Goal: Browse casually: Explore the website without a specific task or goal

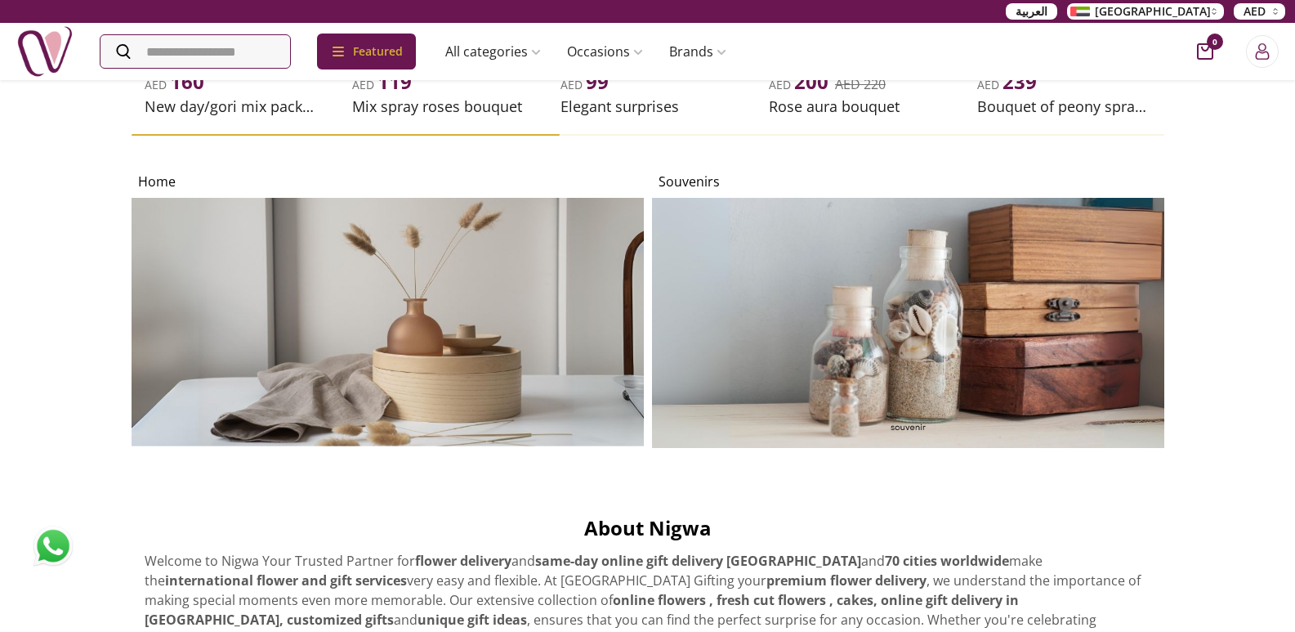
scroll to position [6938, 0]
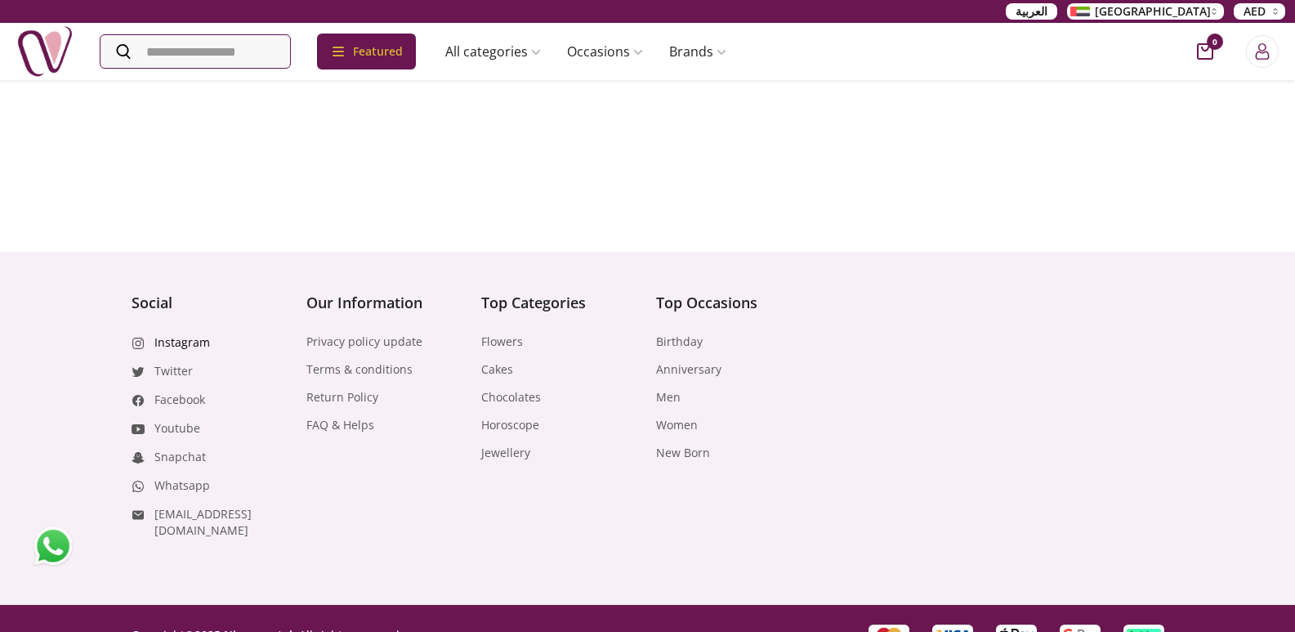
click at [183, 334] on link "Instagram" at bounding box center [182, 342] width 56 height 16
click at [178, 391] on link "Facebook" at bounding box center [179, 399] width 51 height 16
click at [177, 477] on link "Whatsapp" at bounding box center [182, 485] width 56 height 16
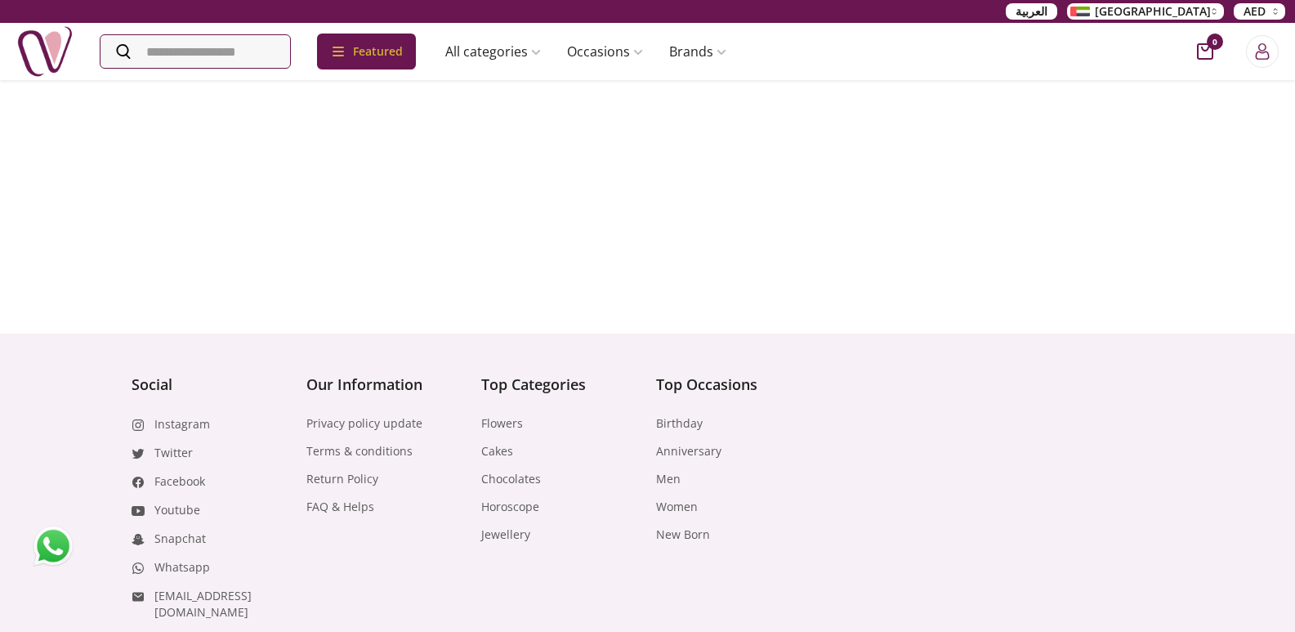
scroll to position [6938, 0]
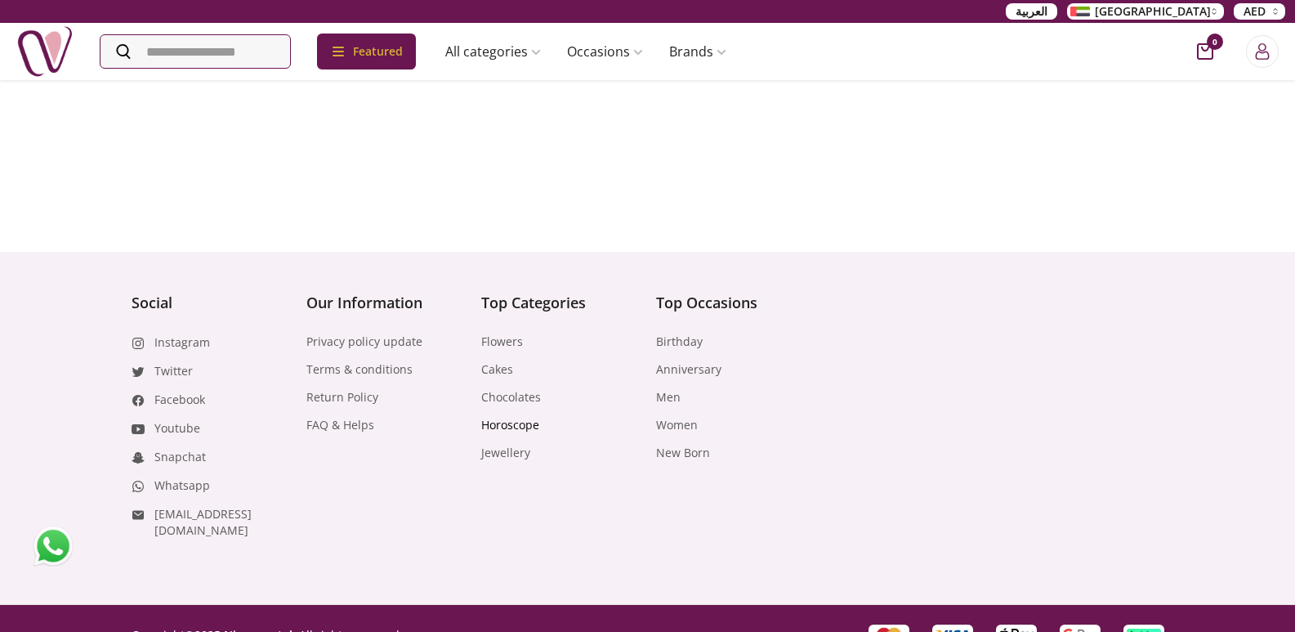
click at [516, 417] on link "Horoscope" at bounding box center [510, 425] width 58 height 16
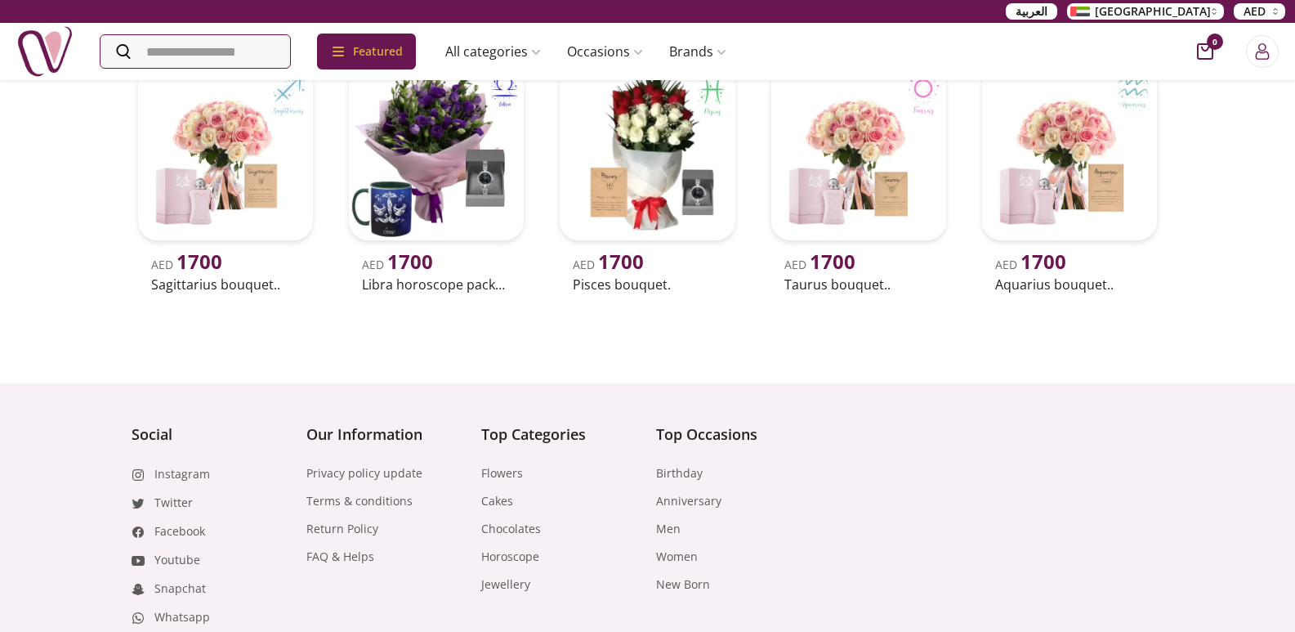
scroll to position [6539, 0]
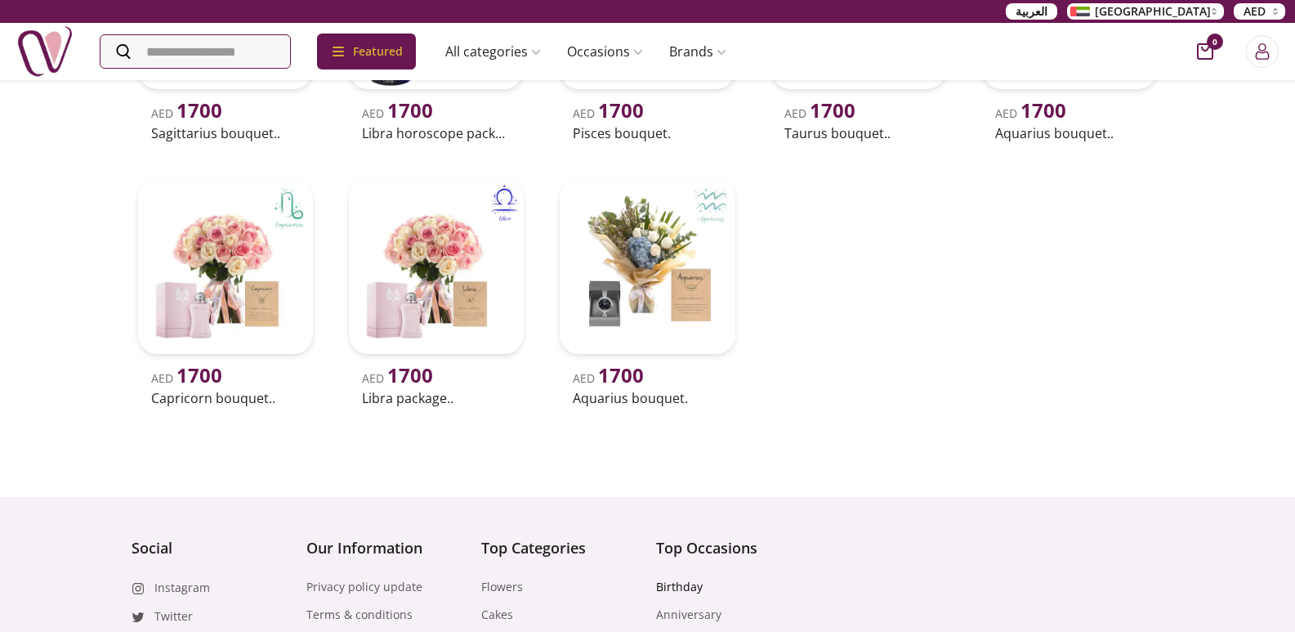
click at [684, 588] on link "Birthday" at bounding box center [679, 587] width 47 height 16
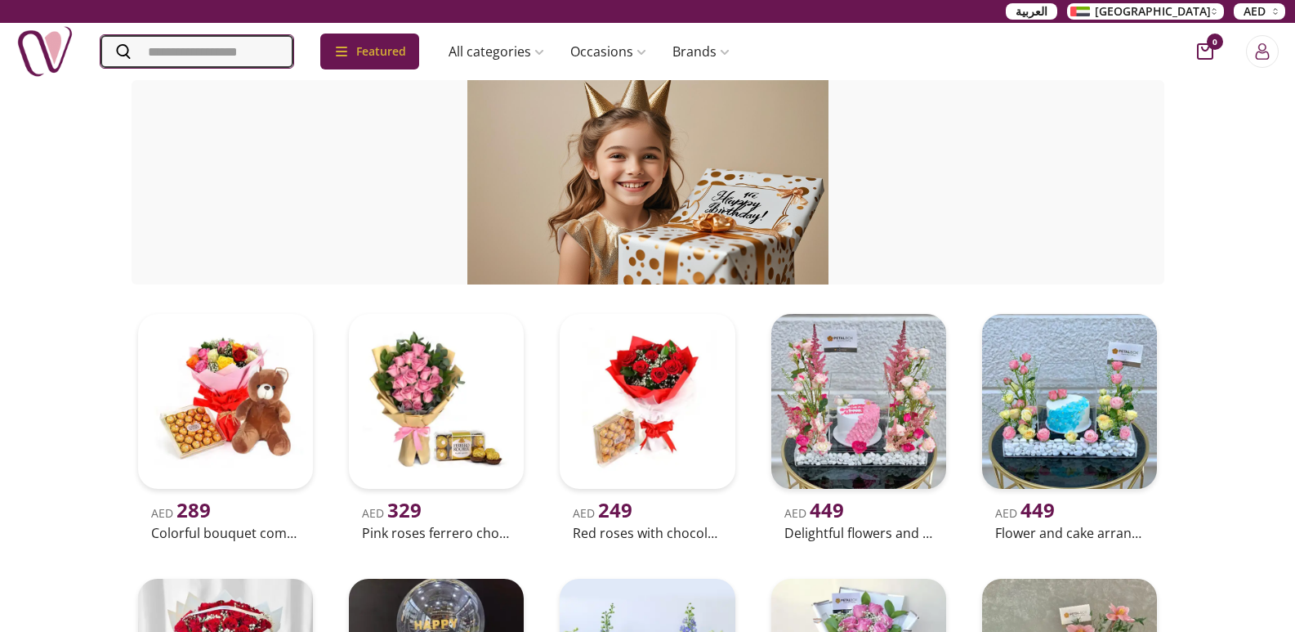
click at [275, 63] on input "Search" at bounding box center [197, 51] width 193 height 33
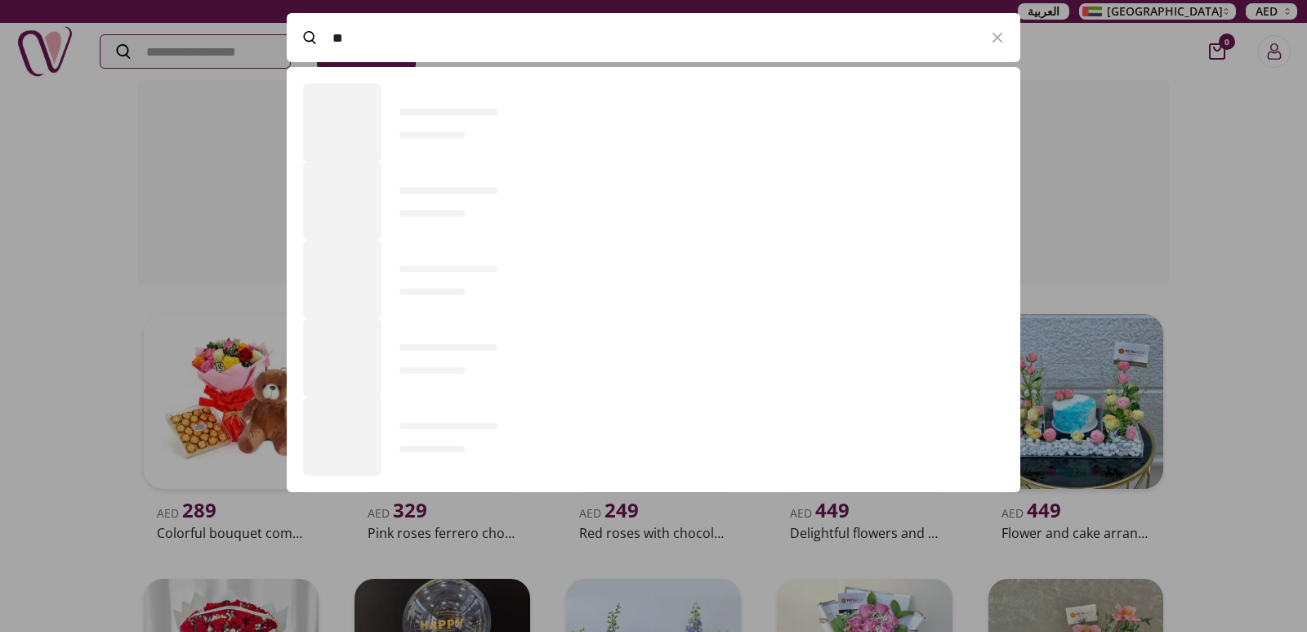
scroll to position [1, 1]
type input "*****"
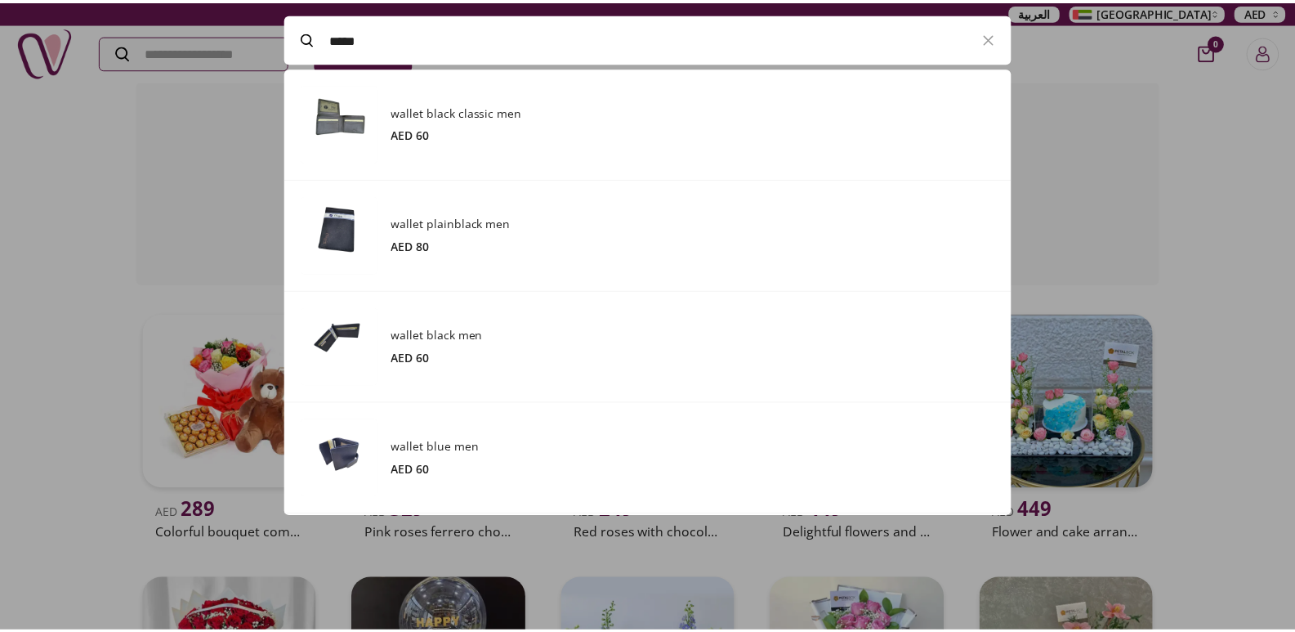
scroll to position [449, 734]
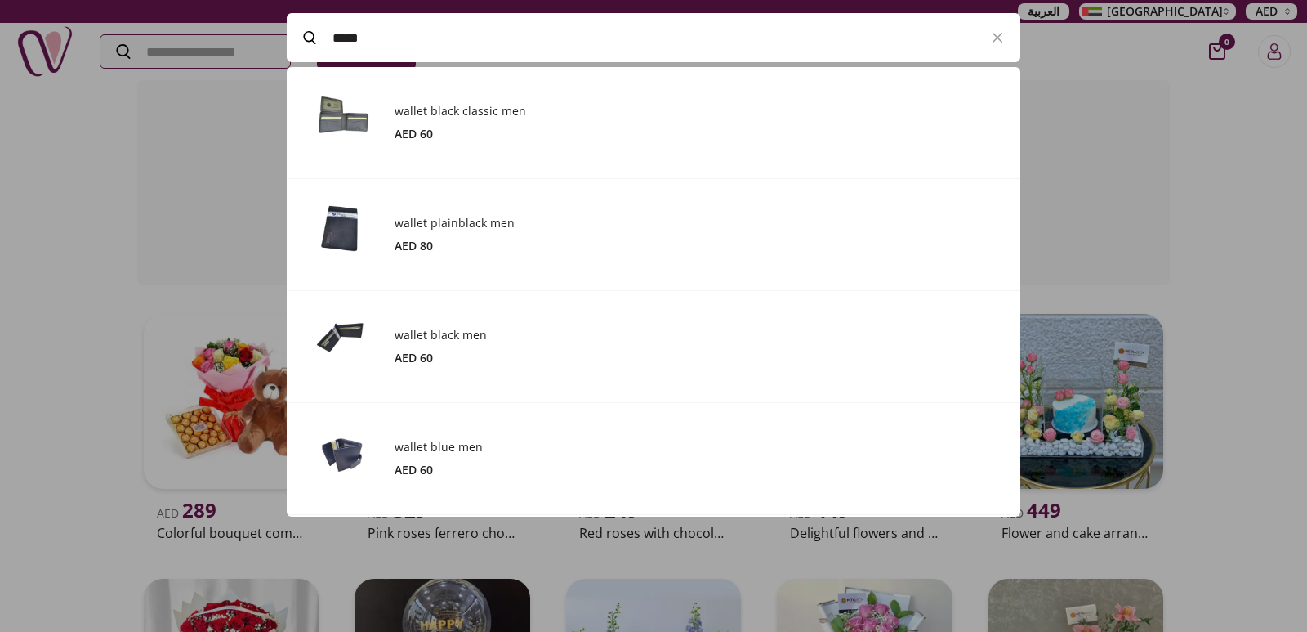
click at [441, 342] on h3 "wallet black men" at bounding box center [700, 335] width 610 height 16
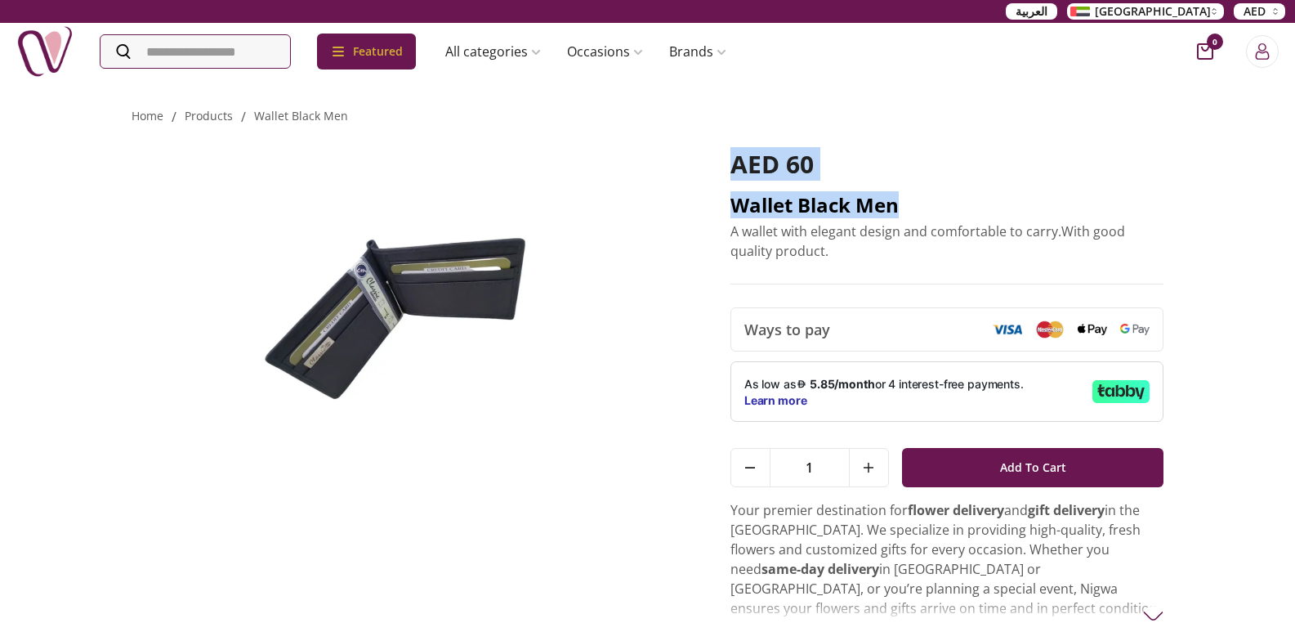
drag, startPoint x: 732, startPoint y: 162, endPoint x: 932, endPoint y: 199, distance: 202.7
click at [932, 199] on div "AED 60 wallet black men A wallet with elegant design and comfortable to carry.W…" at bounding box center [948, 217] width 434 height 135
copy div "AED 60 wallet black men"
click at [32, 52] on img at bounding box center [44, 51] width 57 height 57
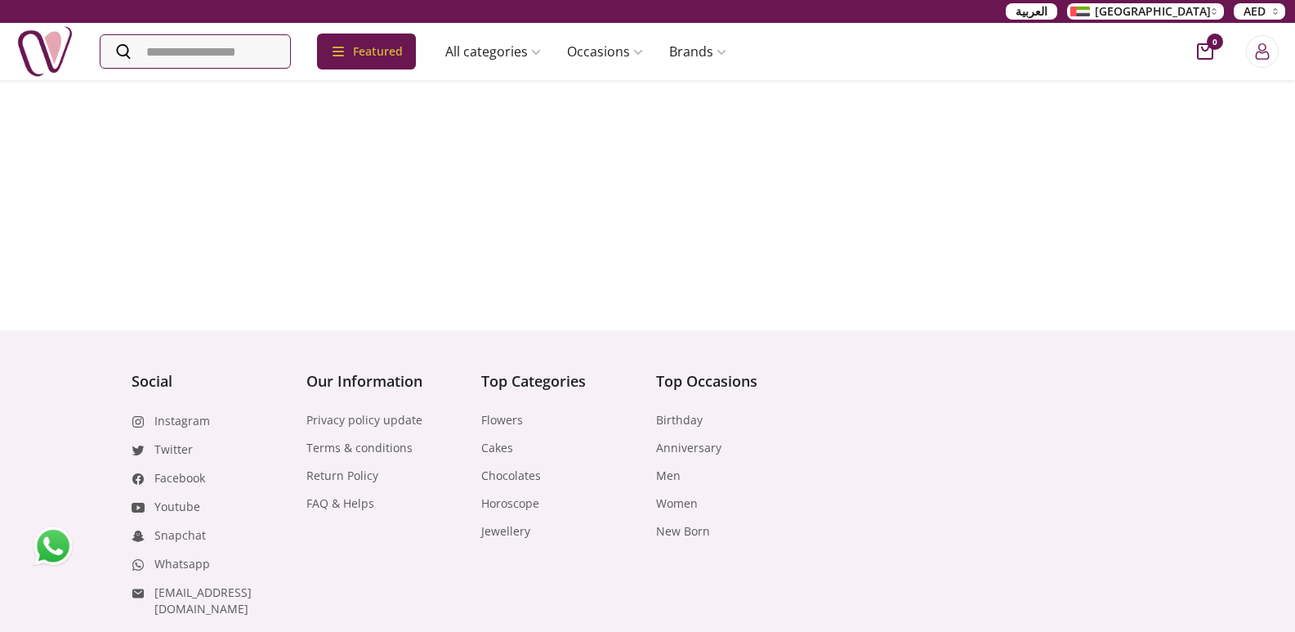
scroll to position [6938, 0]
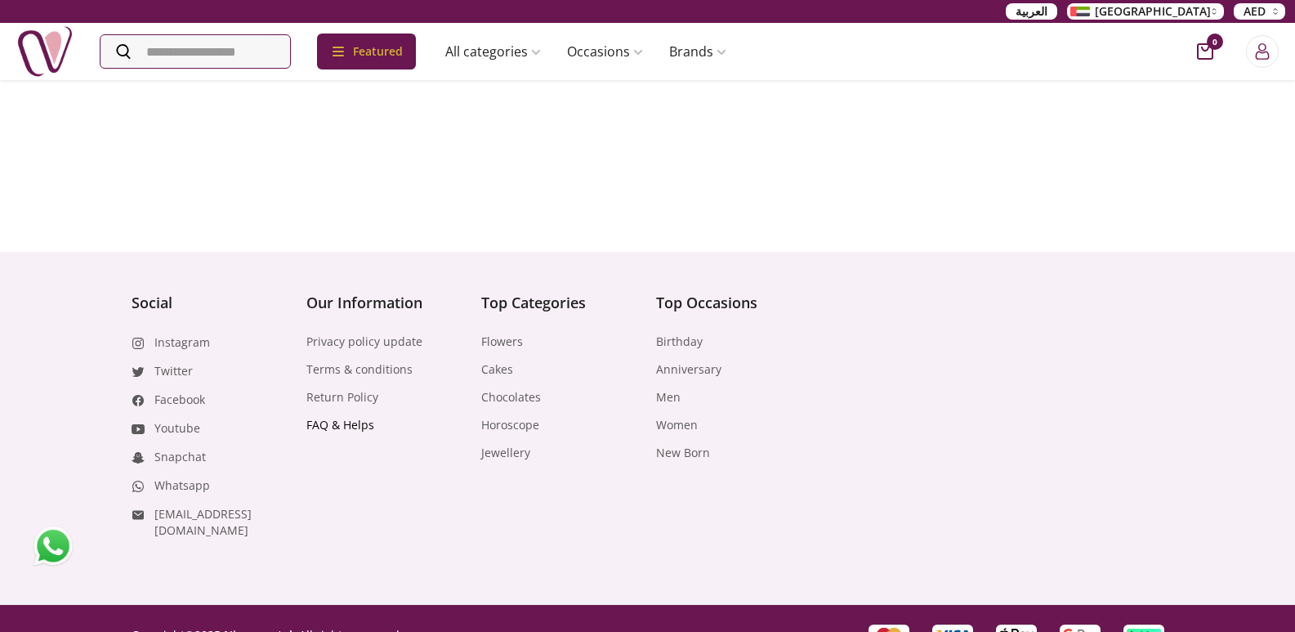
click at [352, 417] on link "FAQ & Helps" at bounding box center [340, 425] width 68 height 16
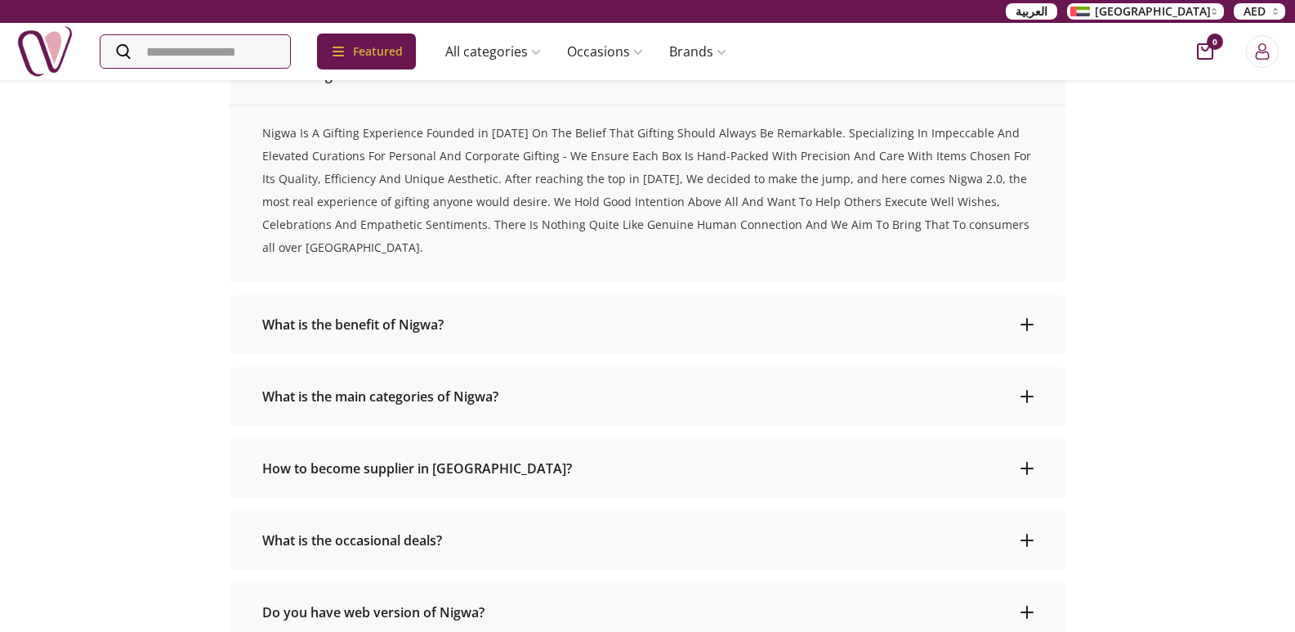
scroll to position [572, 0]
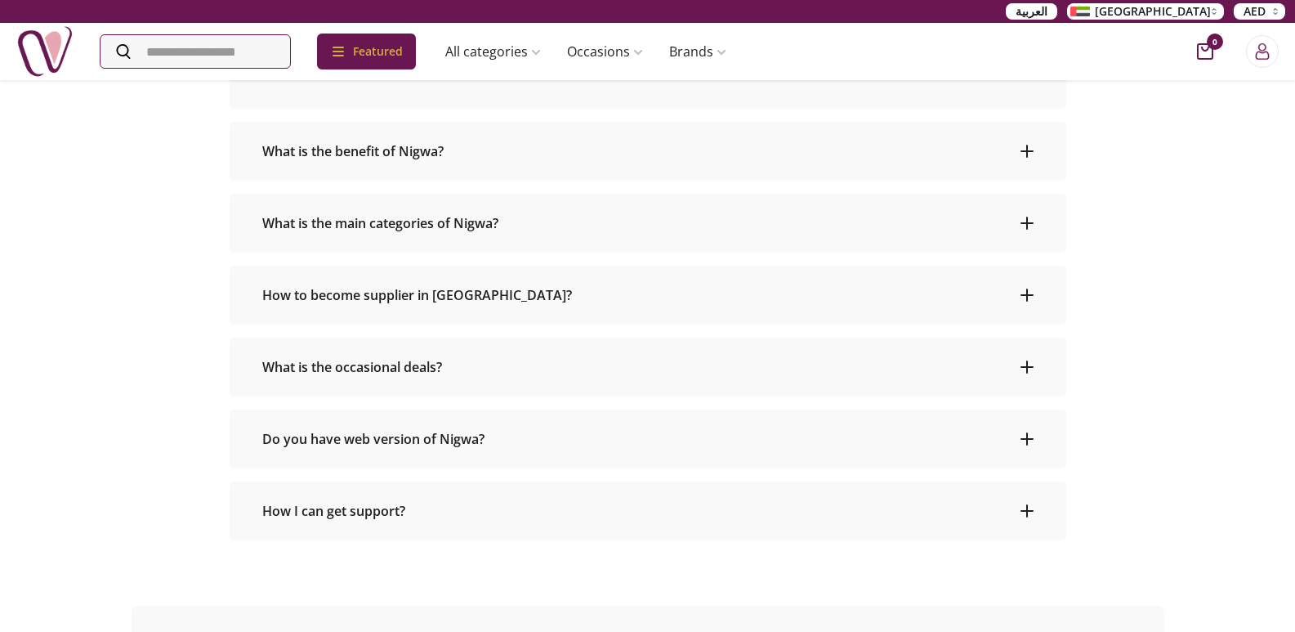
click at [476, 213] on h2 "What is the main categories of Nigwa?" at bounding box center [383, 223] width 243 height 20
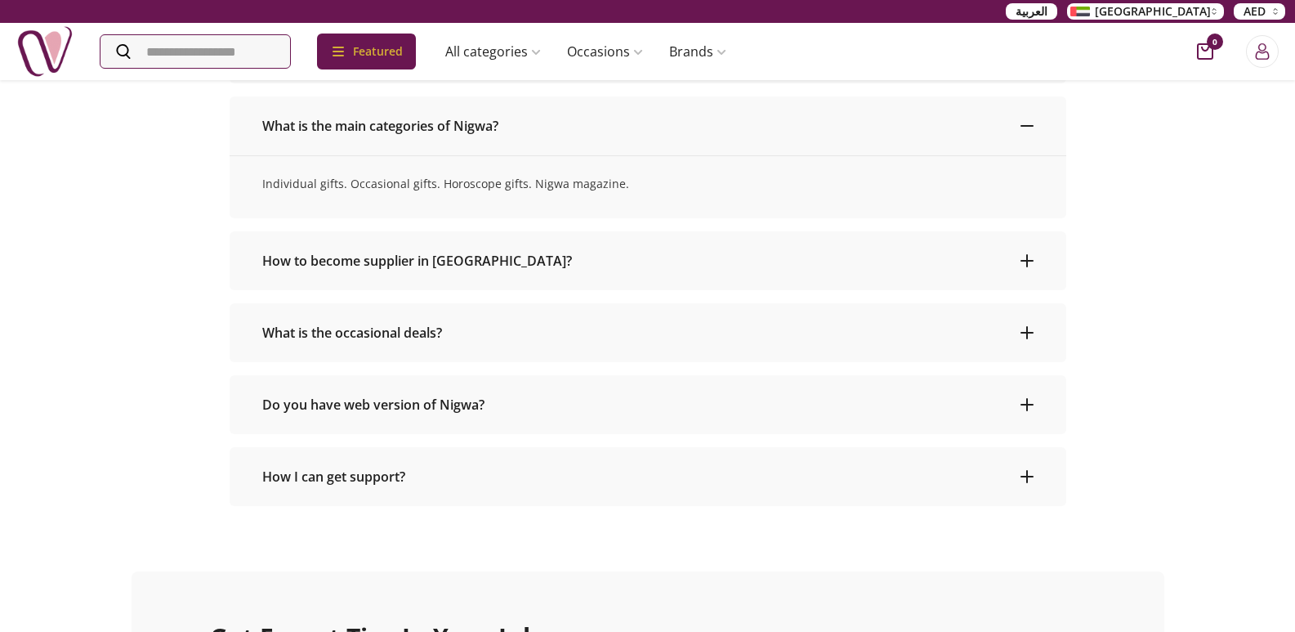
scroll to position [409, 0]
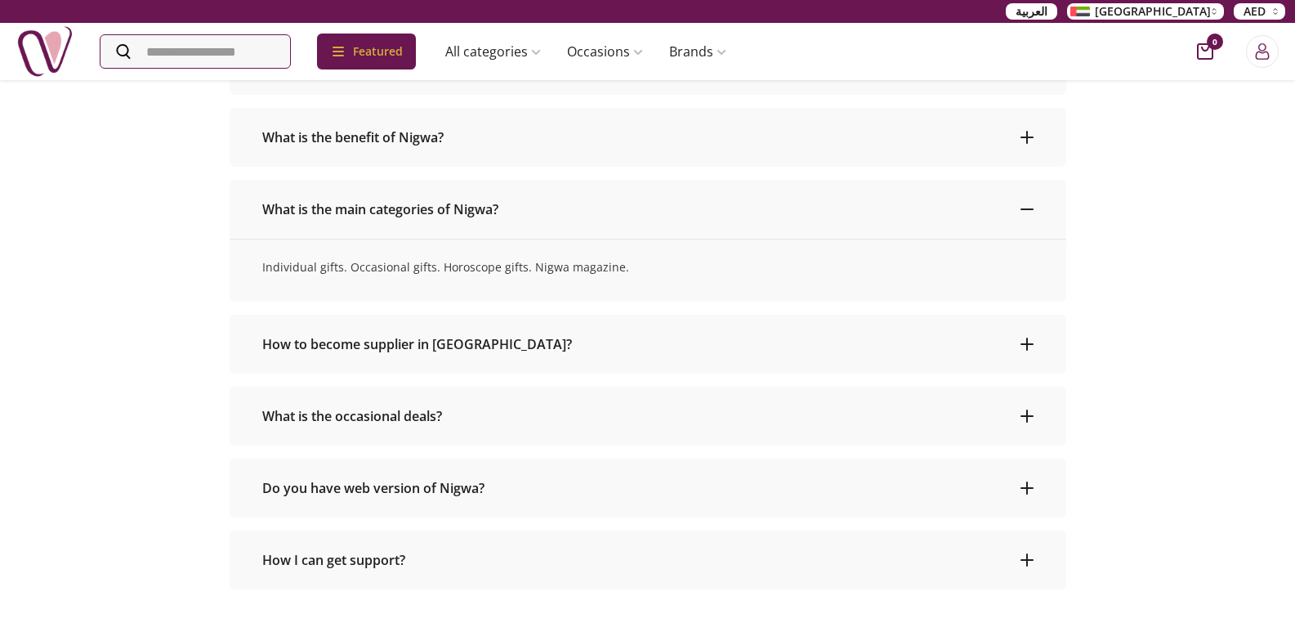
click at [404, 351] on h2 "How to become supplier in [GEOGRAPHIC_DATA]?" at bounding box center [420, 344] width 316 height 20
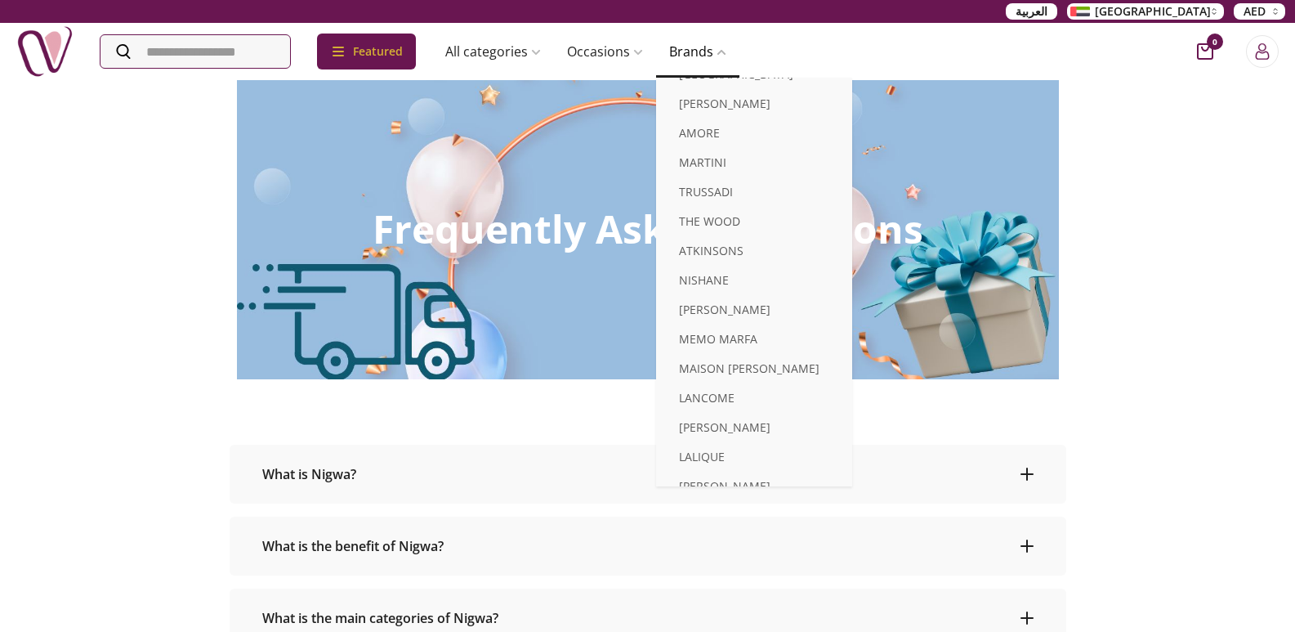
scroll to position [800, 0]
click at [730, 446] on link "[PERSON_NAME]" at bounding box center [754, 459] width 196 height 29
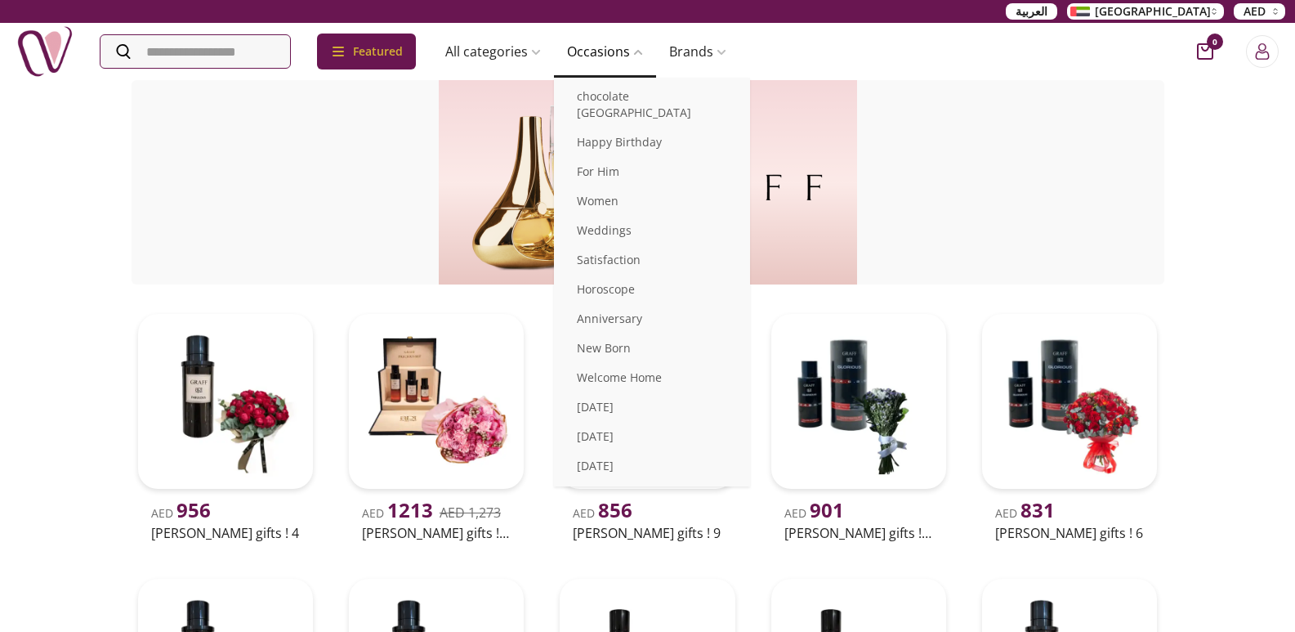
scroll to position [254, 0]
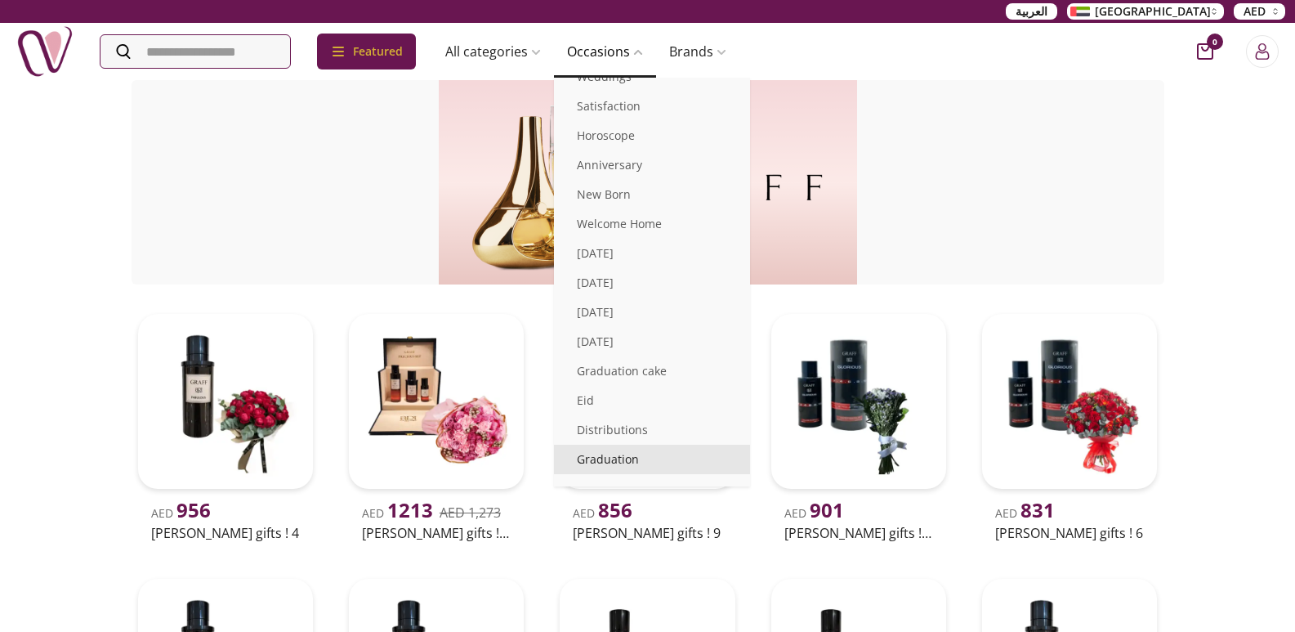
click at [693, 445] on link "Graduation" at bounding box center [652, 459] width 196 height 29
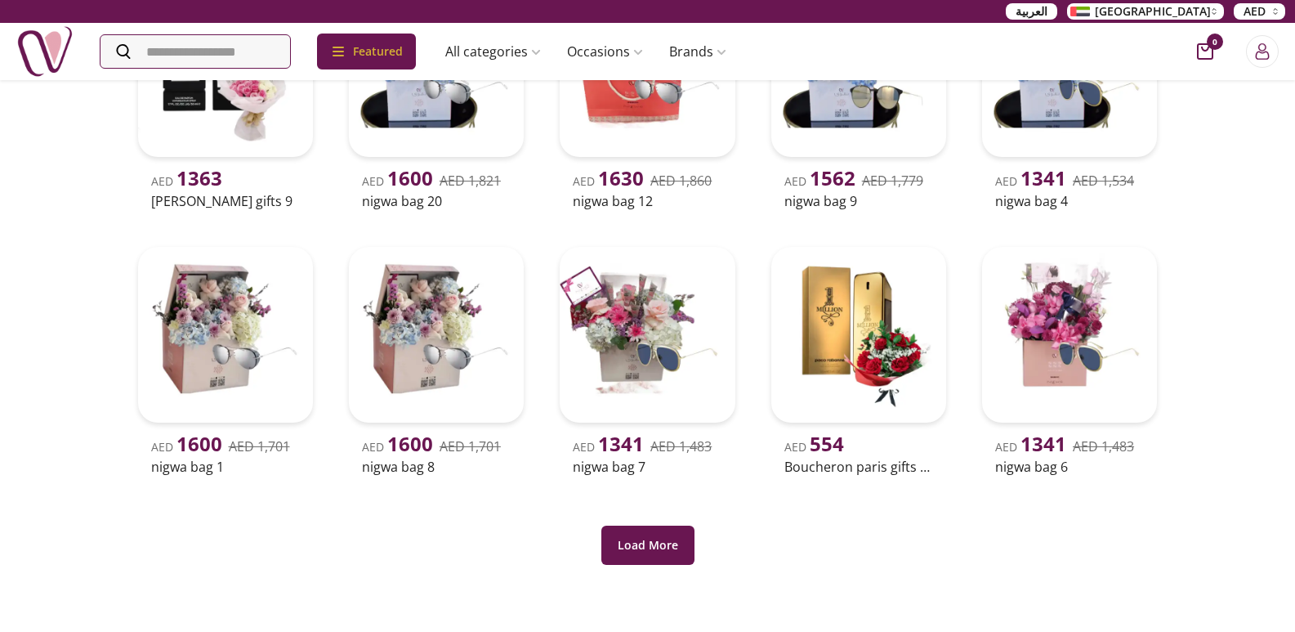
scroll to position [327, 0]
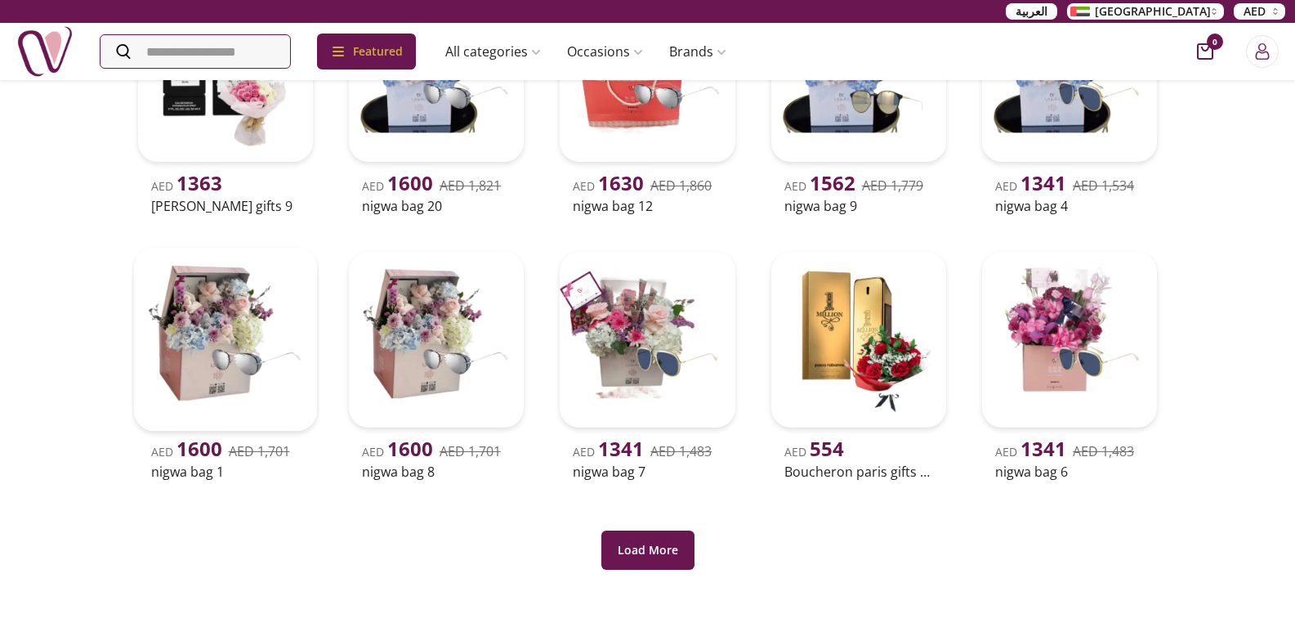
click at [235, 351] on img at bounding box center [225, 340] width 184 height 184
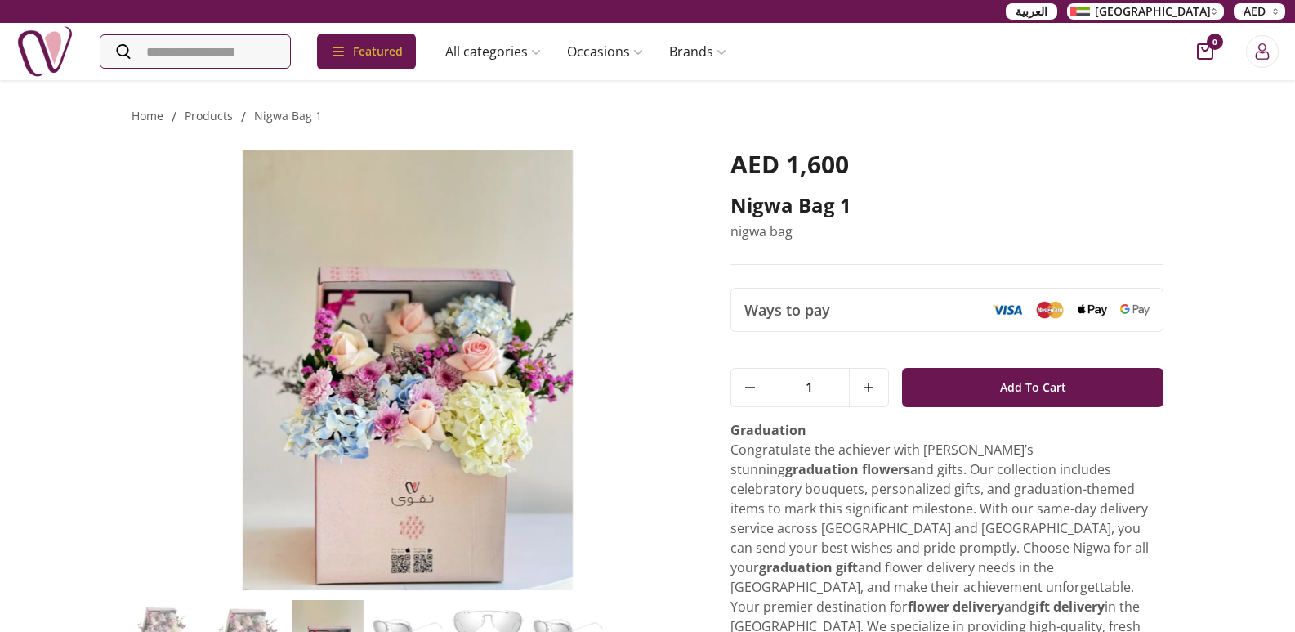
scroll to position [409, 0]
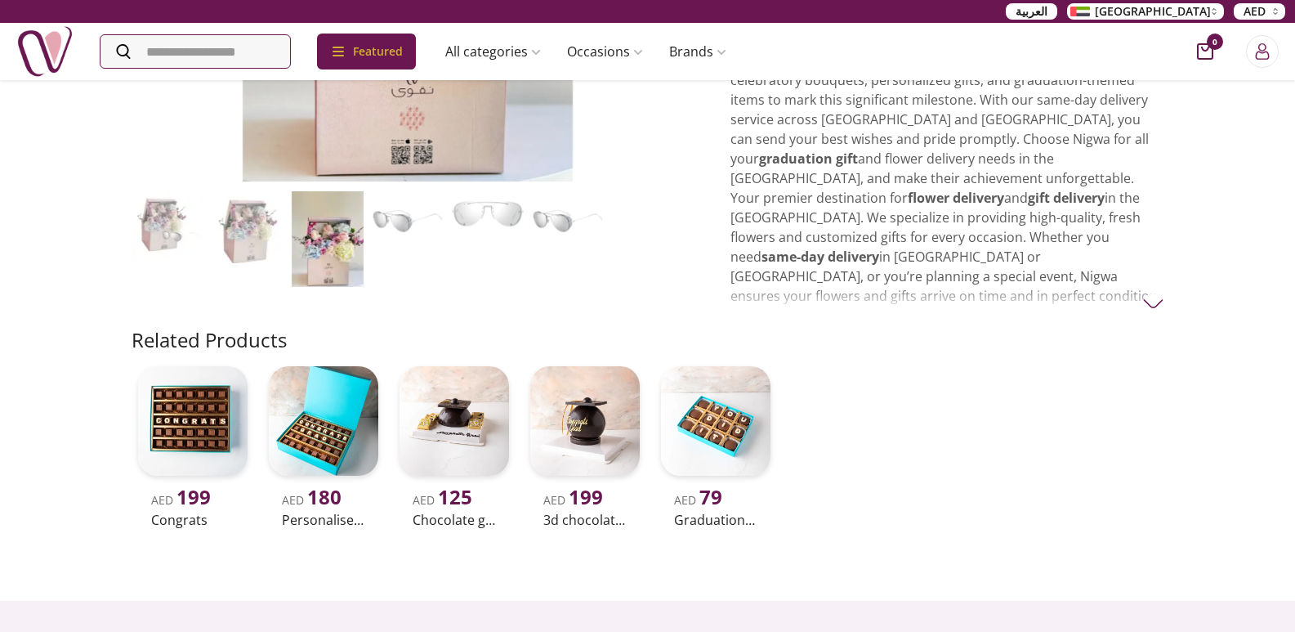
click at [1135, 297] on div "AED 1,600 nigwa bag 1 nigwa bag Ways to pay 1 Add To Cart 1 Add To Cart Graduat…" at bounding box center [648, 22] width 1033 height 609
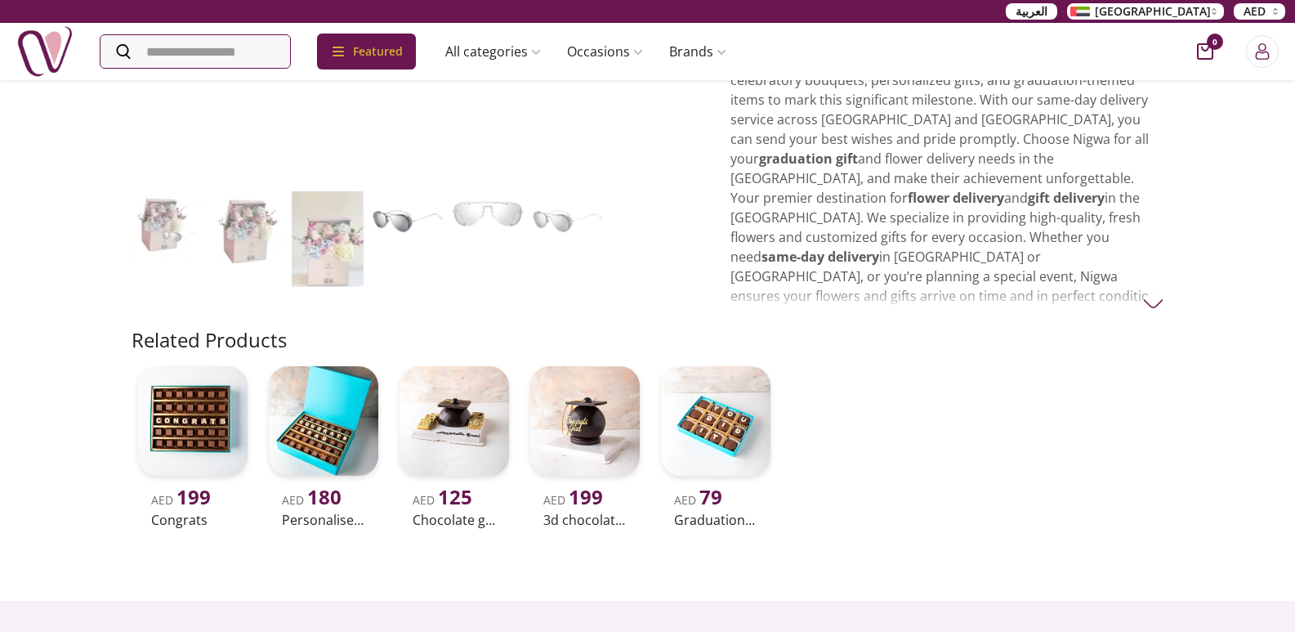
click at [1153, 293] on img at bounding box center [1153, 303] width 20 height 20
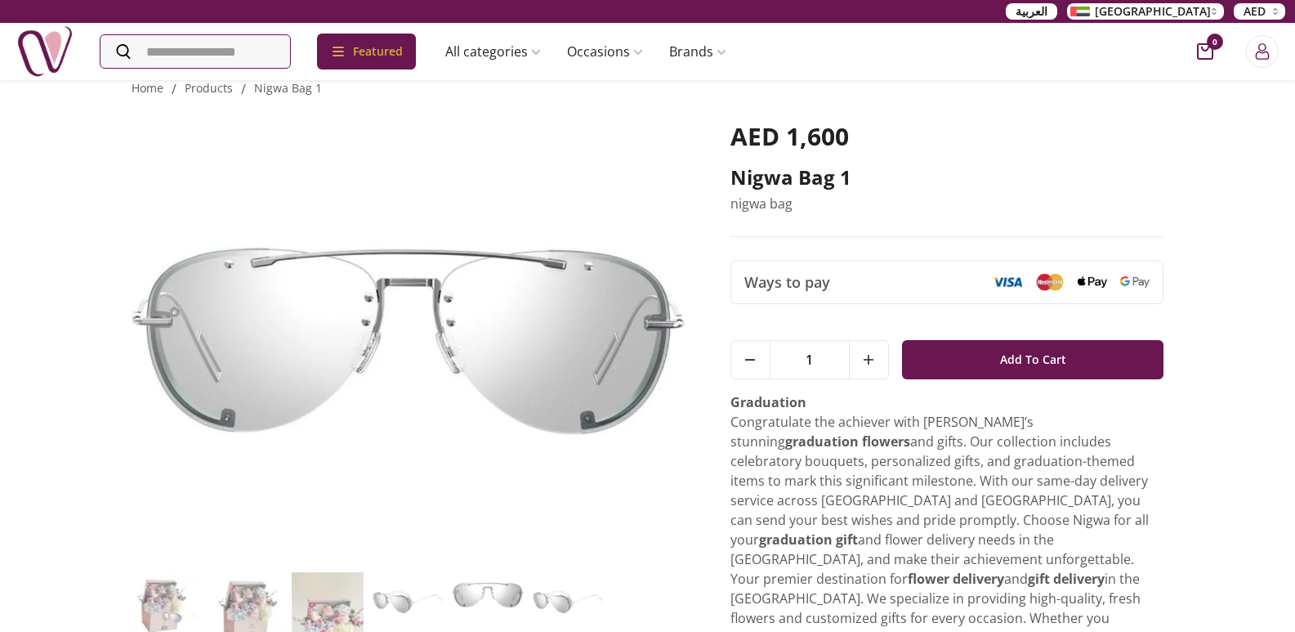
scroll to position [0, 0]
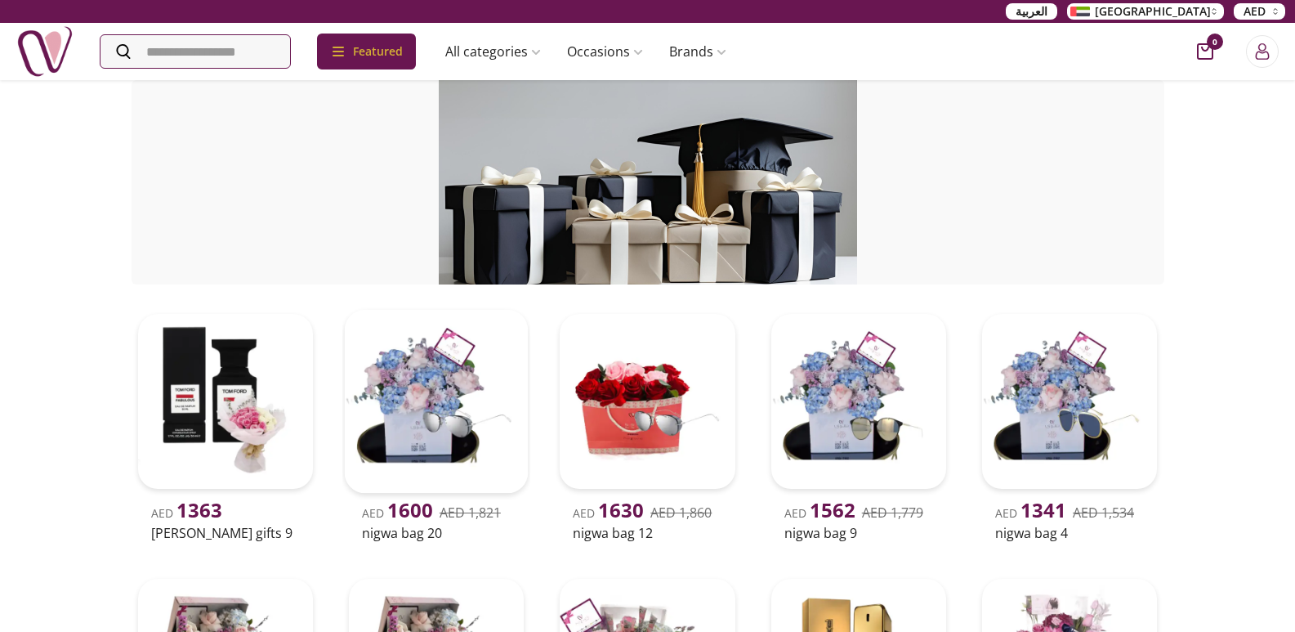
scroll to position [409, 0]
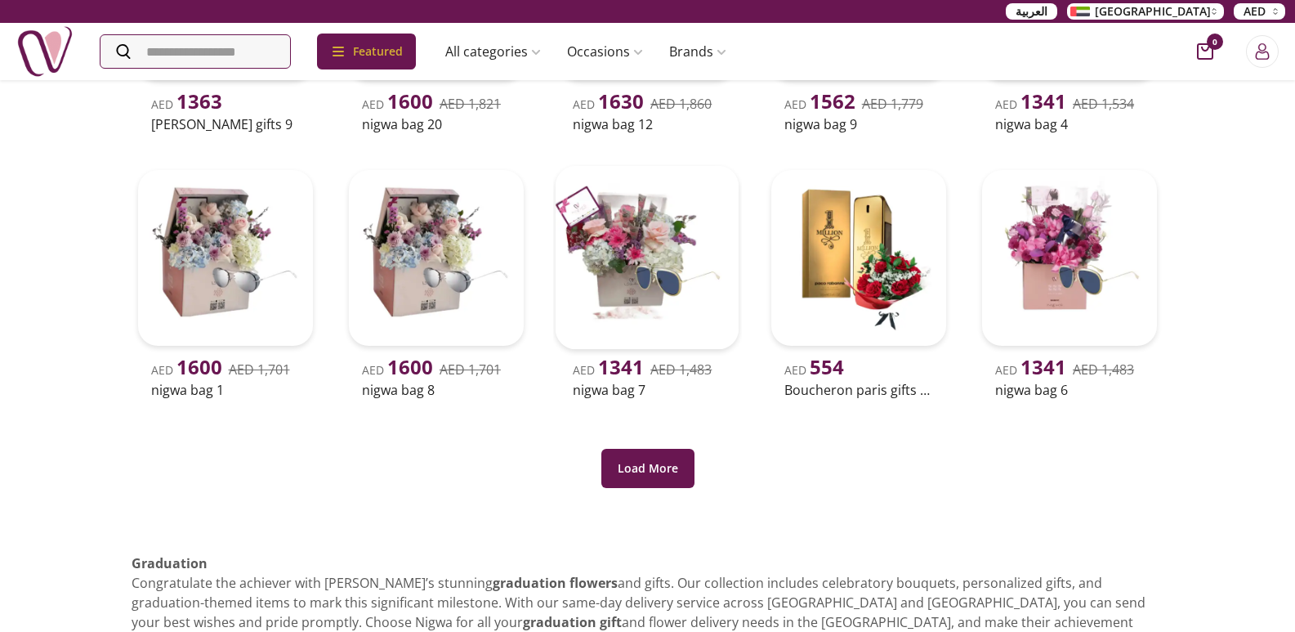
click at [641, 244] on img at bounding box center [648, 258] width 184 height 184
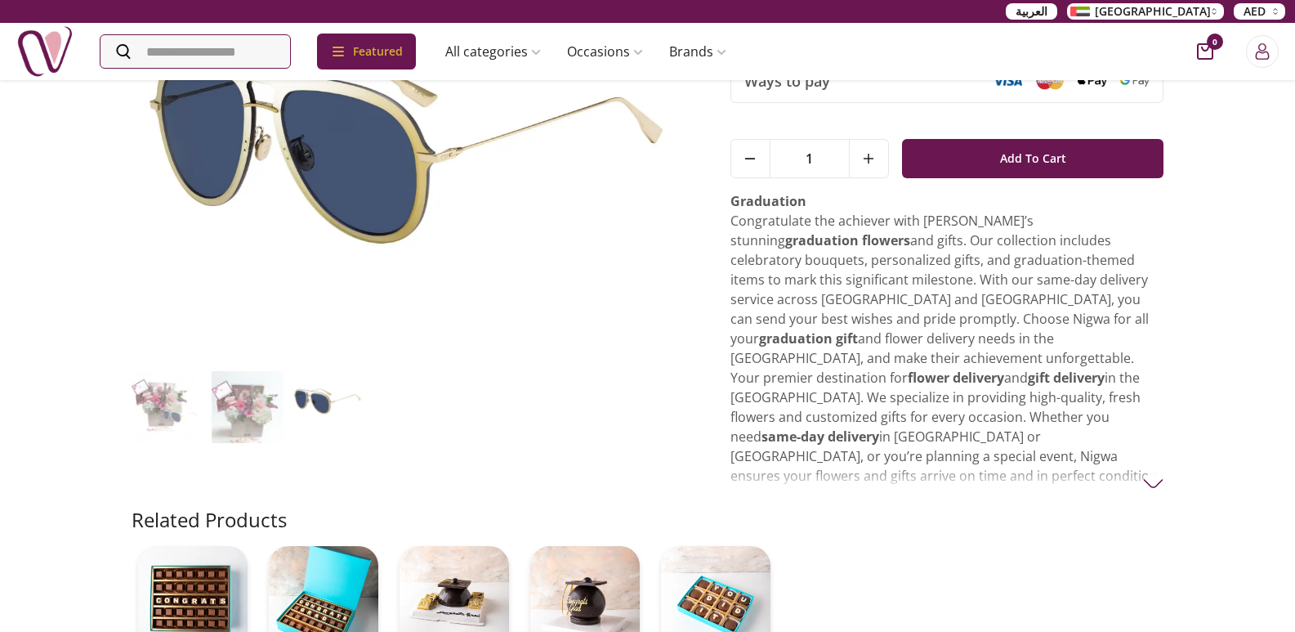
scroll to position [238, 0]
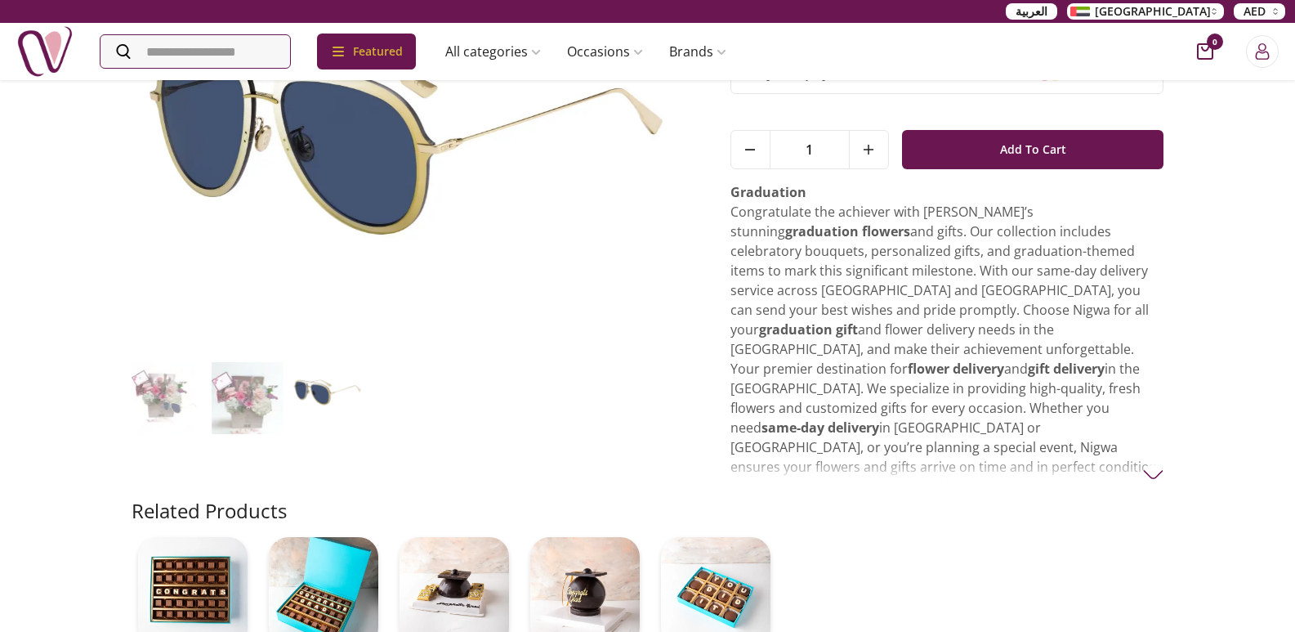
click at [806, 186] on h2 "Graduation" at bounding box center [948, 192] width 434 height 20
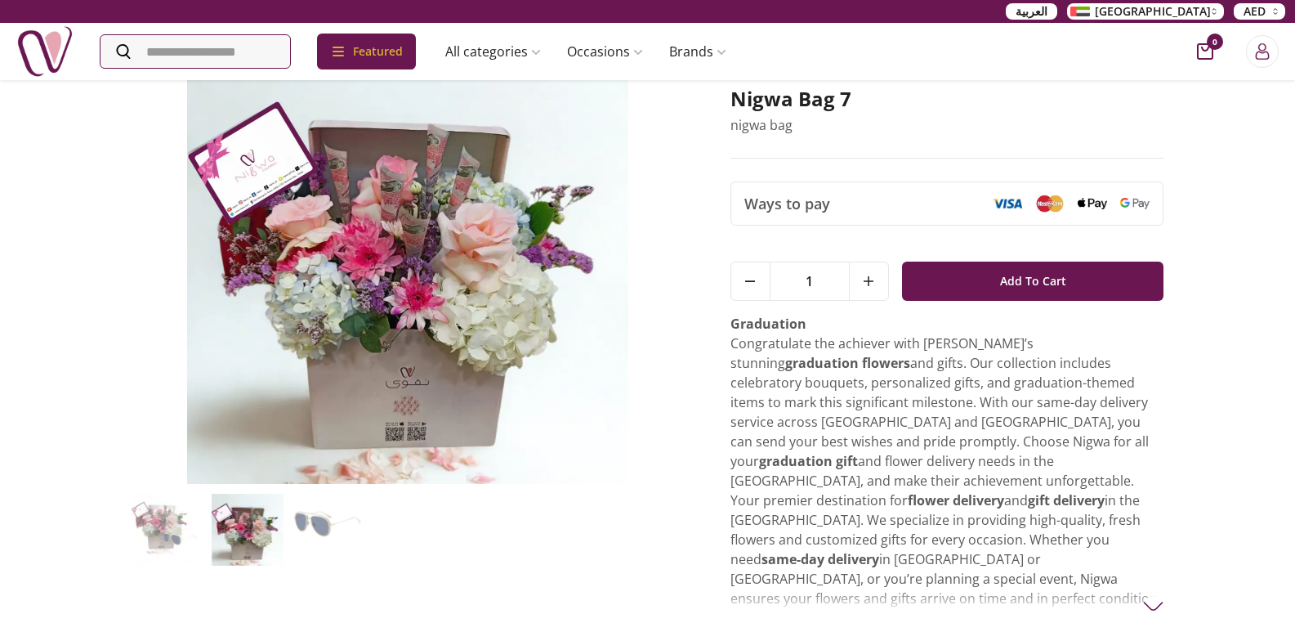
scroll to position [0, 0]
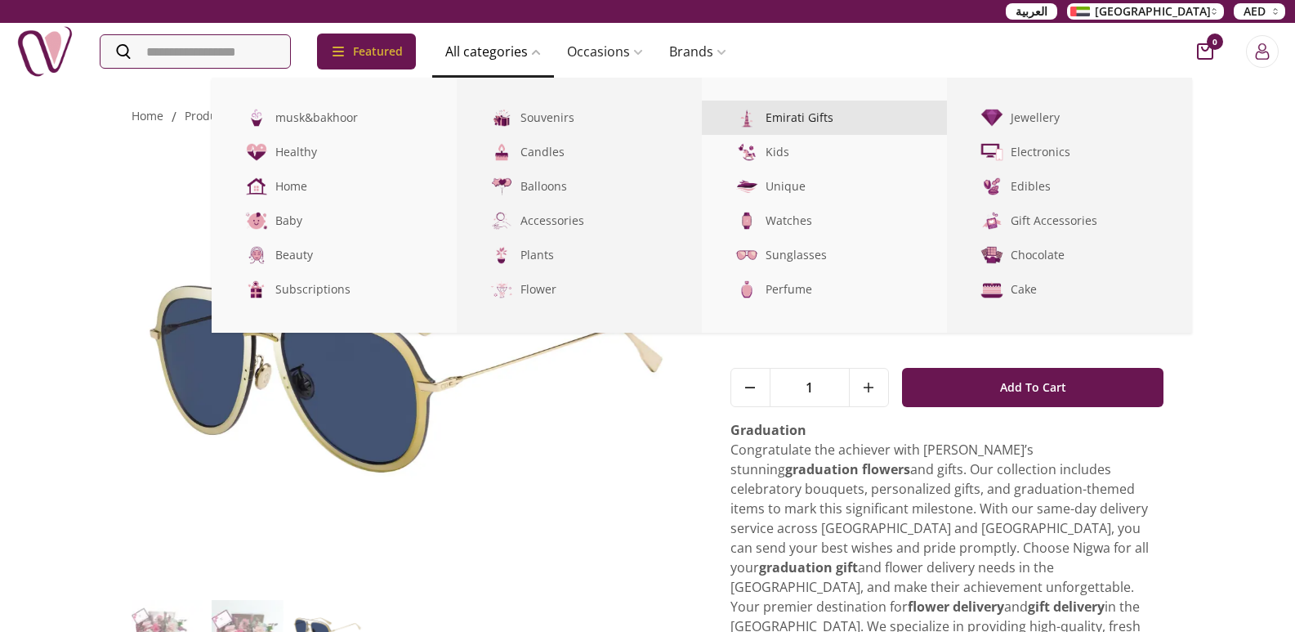
click at [835, 119] on link "Emirati Gifts" at bounding box center [824, 118] width 245 height 34
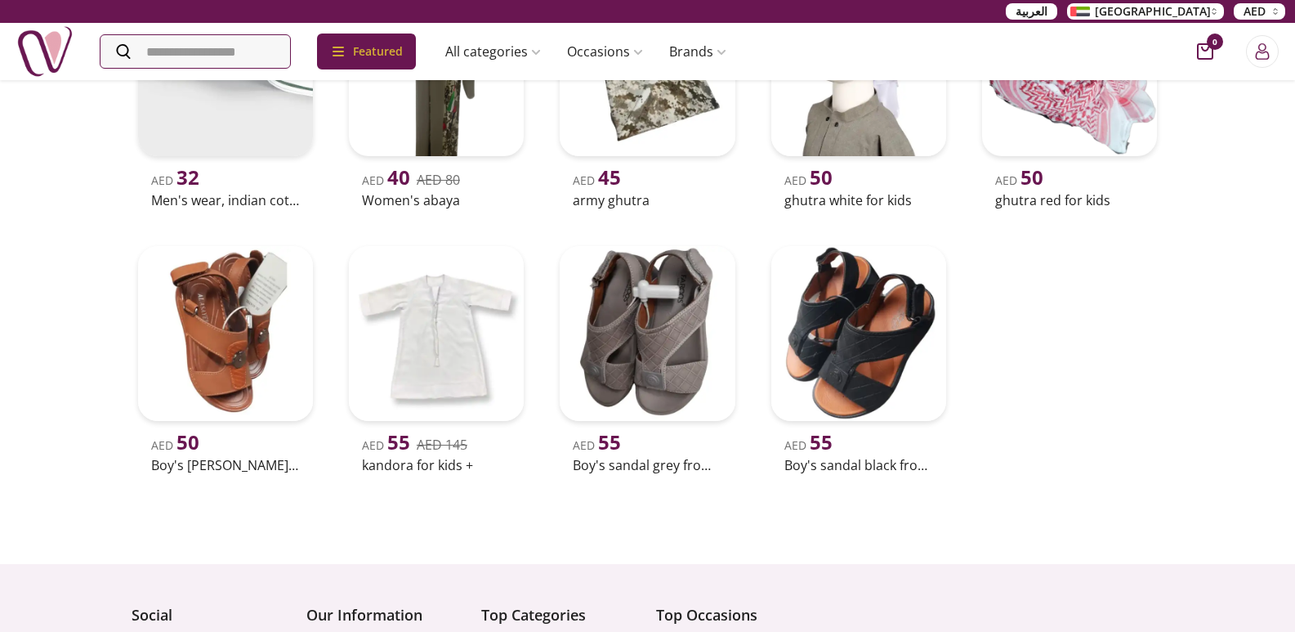
scroll to position [1277, 0]
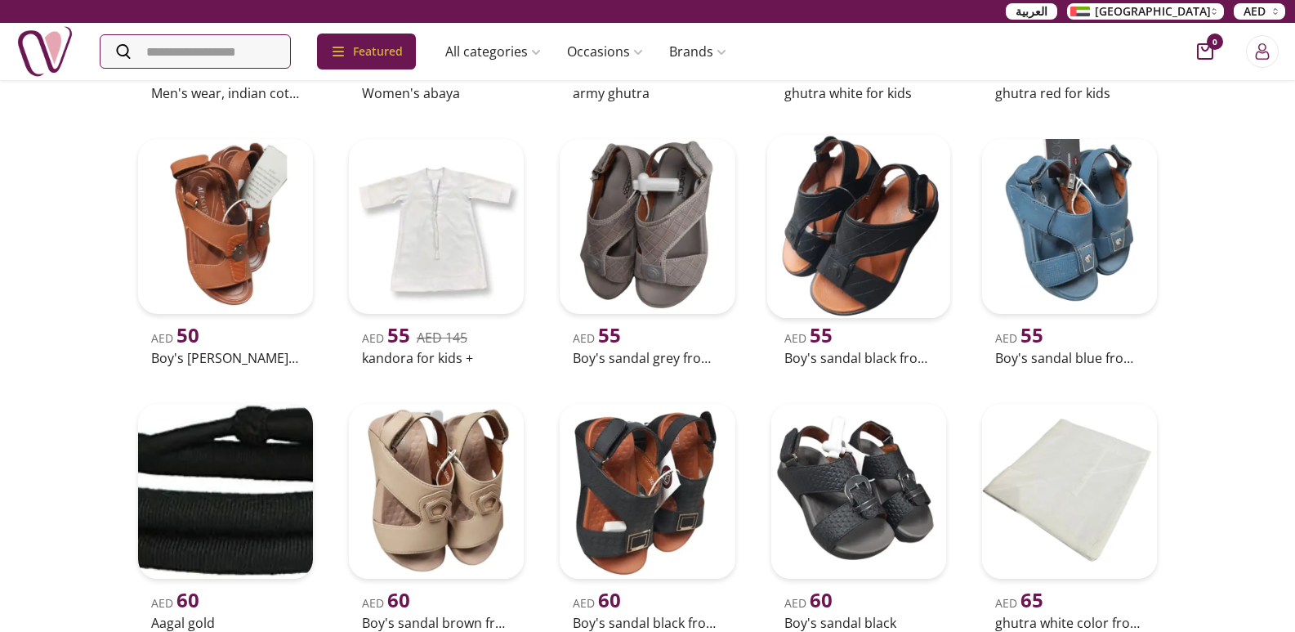
click at [869, 260] on img at bounding box center [858, 226] width 184 height 184
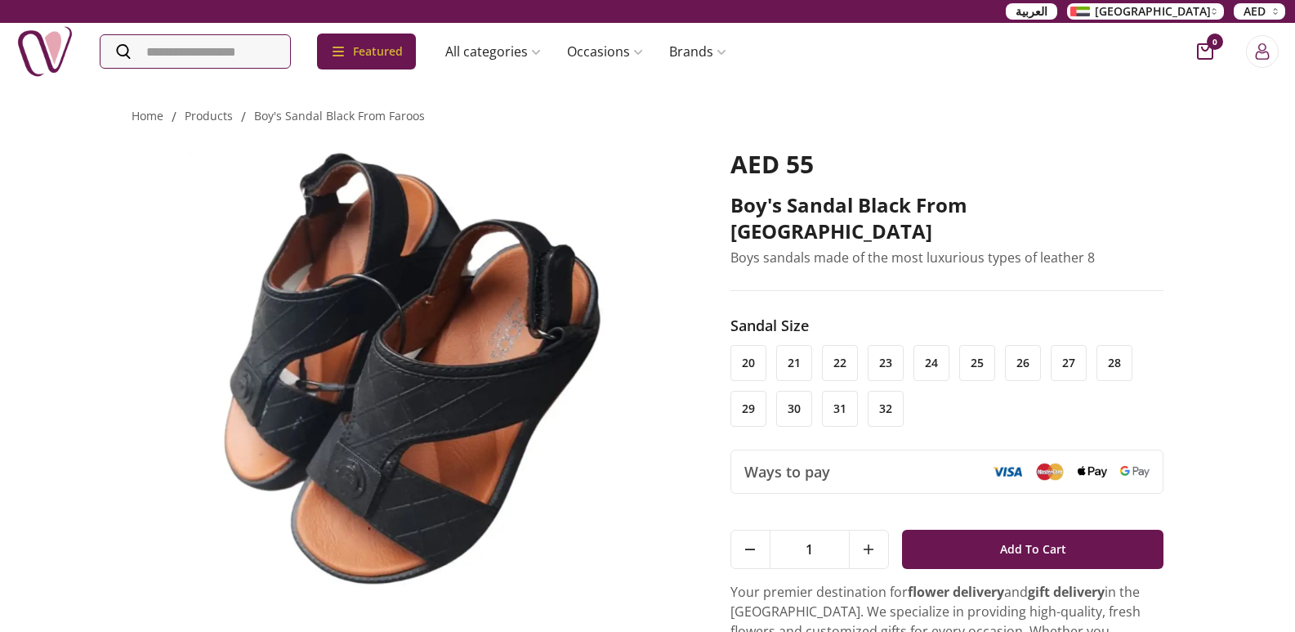
click at [47, 58] on img at bounding box center [44, 51] width 57 height 57
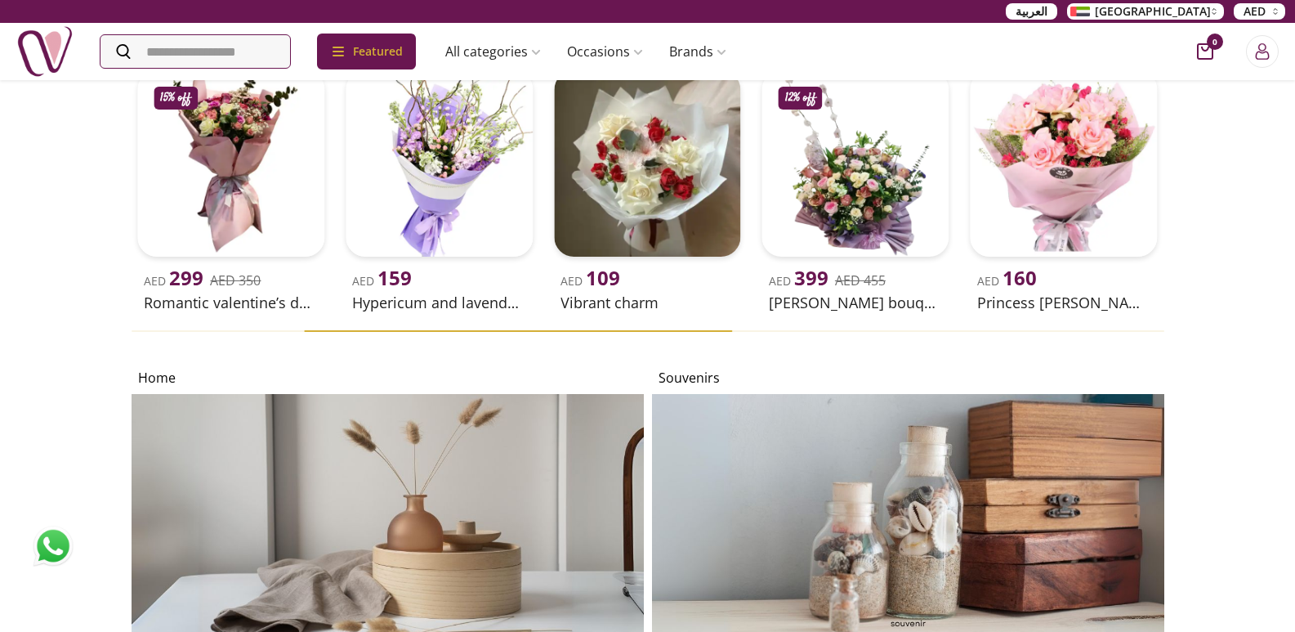
scroll to position [5883, 0]
